Goal: Task Accomplishment & Management: Manage account settings

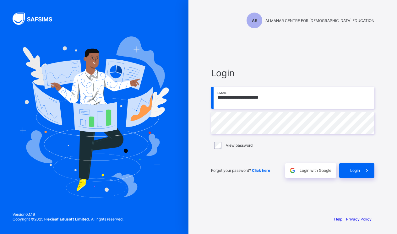
type input "**********"
click at [356, 170] on span "Login" at bounding box center [355, 170] width 10 height 5
type input "**********"
click at [355, 170] on span "Login" at bounding box center [355, 170] width 10 height 5
type input "**********"
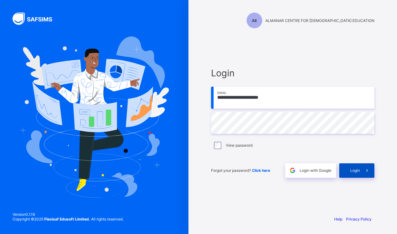
click at [354, 168] on span "Login" at bounding box center [355, 170] width 10 height 5
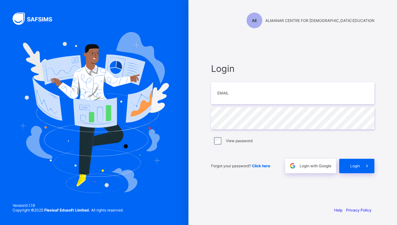
click at [262, 164] on span "Click here" at bounding box center [261, 166] width 18 height 5
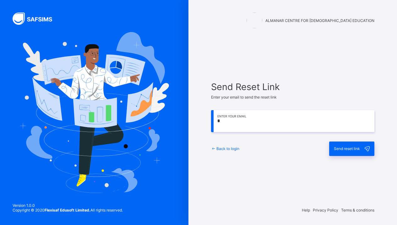
type input "**********"
click at [346, 147] on span "Send reset link" at bounding box center [347, 148] width 26 height 5
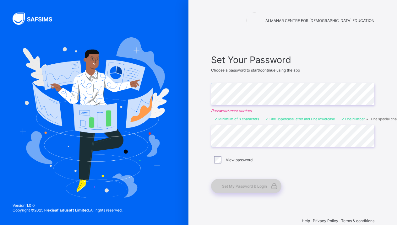
click at [256, 189] on div "Set My Password & Login" at bounding box center [246, 186] width 70 height 14
click at [247, 186] on span "Set My Password & Login" at bounding box center [244, 186] width 45 height 5
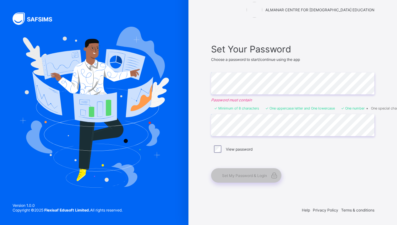
scroll to position [11, 0]
click at [236, 176] on span "Set My Password & Login" at bounding box center [244, 175] width 45 height 5
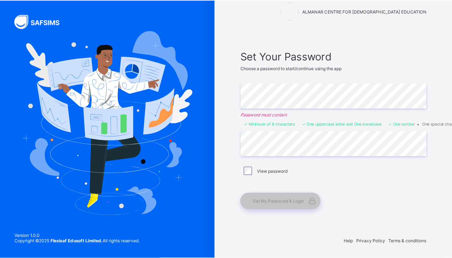
scroll to position [0, 0]
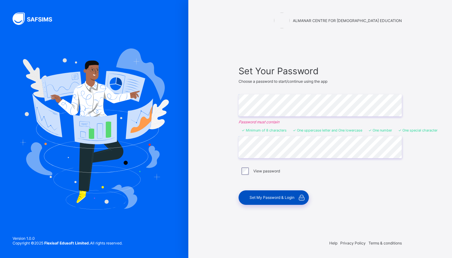
click at [274, 194] on div "Set My Password & Login" at bounding box center [274, 197] width 70 height 14
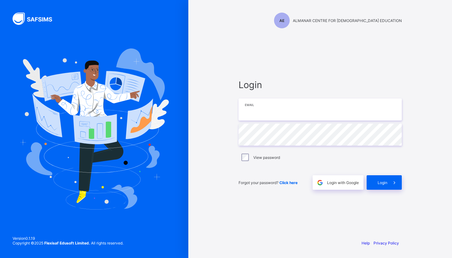
type input "**********"
click at [386, 179] on div "Login" at bounding box center [384, 182] width 35 height 14
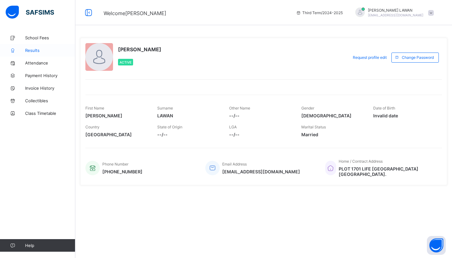
click at [34, 50] on span "Results" at bounding box center [50, 50] width 50 height 5
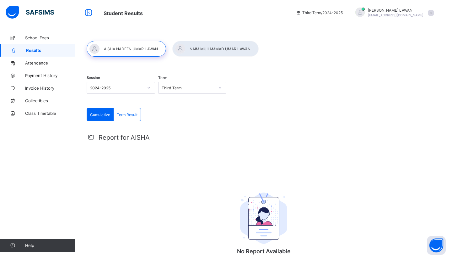
click at [125, 47] on div at bounding box center [126, 49] width 79 height 16
click at [133, 48] on div at bounding box center [126, 49] width 79 height 16
click at [128, 114] on span "Term Result" at bounding box center [127, 114] width 21 height 5
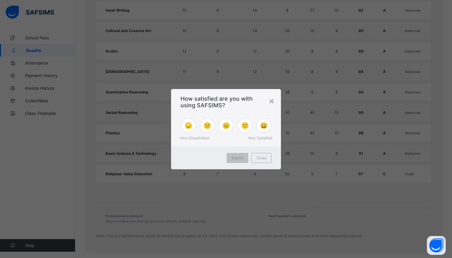
scroll to position [307, 0]
click at [264, 123] on span "😄" at bounding box center [264, 126] width 8 height 8
click at [241, 158] on span "Submit" at bounding box center [237, 157] width 12 height 5
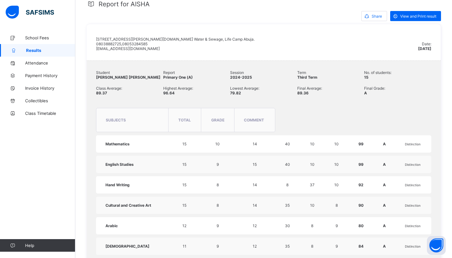
scroll to position [134, 0]
click at [374, 15] on span "Share" at bounding box center [377, 15] width 10 height 5
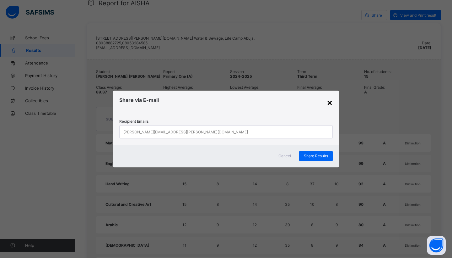
click at [329, 99] on div "×" at bounding box center [330, 102] width 6 height 11
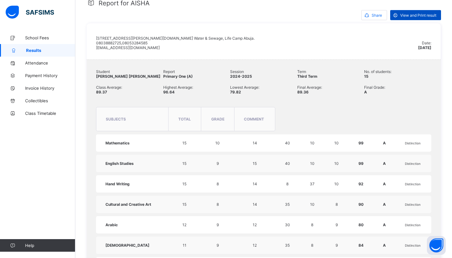
click at [397, 16] on span "View and Print result" at bounding box center [418, 15] width 36 height 5
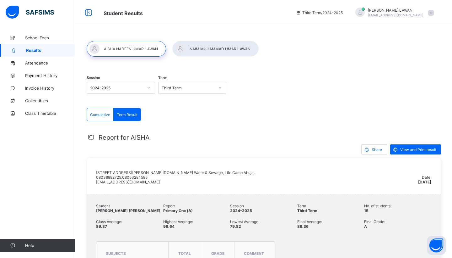
scroll to position [0, 0]
click at [232, 49] on div at bounding box center [215, 49] width 86 height 16
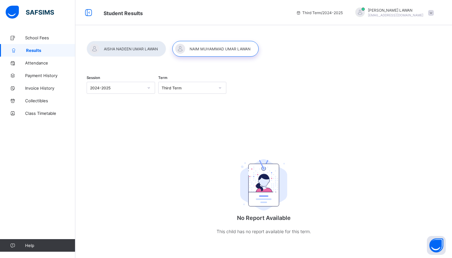
click at [216, 48] on div at bounding box center [215, 49] width 86 height 16
click at [209, 47] on div at bounding box center [215, 49] width 86 height 16
click at [220, 88] on icon at bounding box center [220, 87] width 2 height 1
click at [191, 112] on div "Second Term" at bounding box center [193, 111] width 68 height 10
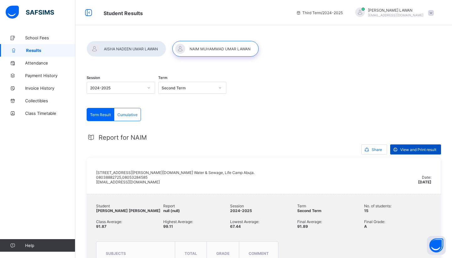
click at [397, 147] on span "View and Print result" at bounding box center [418, 149] width 36 height 5
click at [220, 88] on icon at bounding box center [220, 87] width 4 height 6
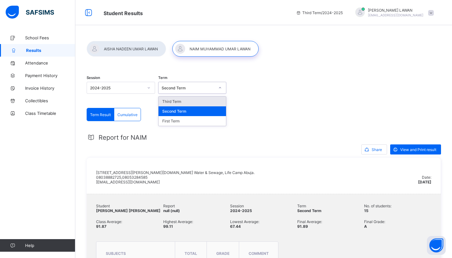
scroll to position [3, 0]
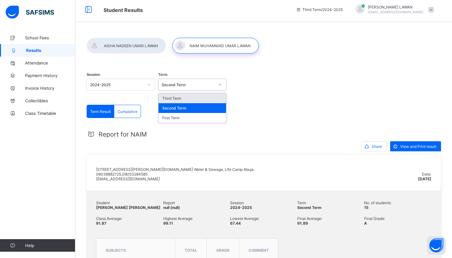
click at [182, 100] on div "Third Term" at bounding box center [193, 98] width 68 height 10
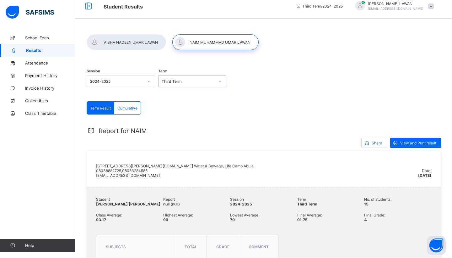
scroll to position [9, 0]
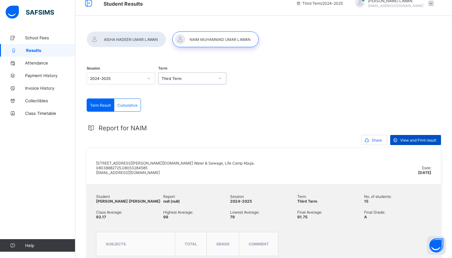
click at [397, 138] on span "View and Print result" at bounding box center [418, 140] width 36 height 5
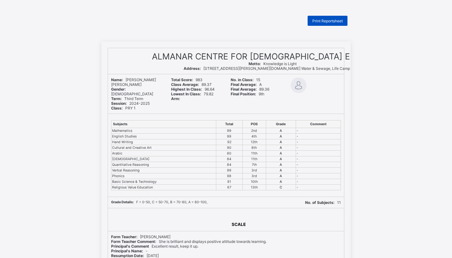
click at [329, 20] on span "Print Reportsheet" at bounding box center [327, 21] width 30 height 5
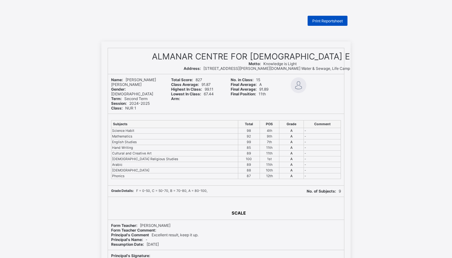
click at [335, 19] on span "Print Reportsheet" at bounding box center [327, 21] width 30 height 5
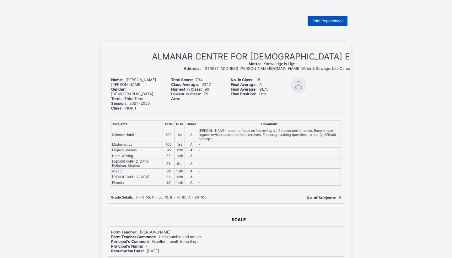
click at [324, 20] on span "Print Reportsheet" at bounding box center [327, 21] width 30 height 5
